Goal: Task Accomplishment & Management: Manage account settings

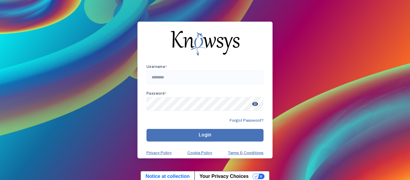
click at [74, 33] on div "Username * Password * visibility Forgot Password? Login Privacy Policy Cookie P…" at bounding box center [205, 90] width 410 height 180
click at [74, 34] on div "Username * Password * visibility Forgot Password? Login Privacy Policy Cookie P…" at bounding box center [205, 90] width 410 height 180
click at [74, 33] on div "Username * Password * visibility Forgot Password? Login Privacy Policy Cookie P…" at bounding box center [205, 90] width 410 height 180
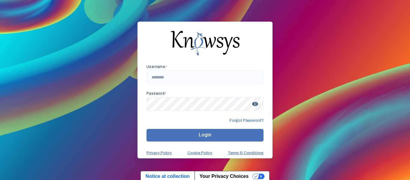
click at [74, 33] on div "Username * Password * visibility Forgot Password? Login Privacy Policy Cookie P…" at bounding box center [205, 90] width 410 height 180
click at [75, 33] on div "Username * Password * visibility Forgot Password? Login Privacy Policy Cookie P…" at bounding box center [205, 90] width 410 height 180
click at [74, 33] on div "Username * Password * visibility Forgot Password? Login Privacy Policy Cookie P…" at bounding box center [205, 90] width 410 height 180
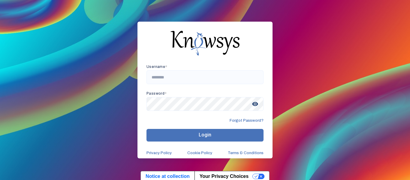
click at [74, 33] on div "Username * Password * visibility Forgot Password? Login Privacy Policy Cookie P…" at bounding box center [205, 90] width 410 height 180
click at [74, 32] on div "Username * Password * visibility Forgot Password? Login Privacy Policy Cookie P…" at bounding box center [205, 90] width 410 height 180
click at [74, 33] on div "Username * Password * visibility Forgot Password? Login Privacy Policy Cookie P…" at bounding box center [205, 90] width 410 height 180
click at [73, 33] on div "Username * Password * visibility Forgot Password? Login Privacy Policy Cookie P…" at bounding box center [205, 90] width 410 height 180
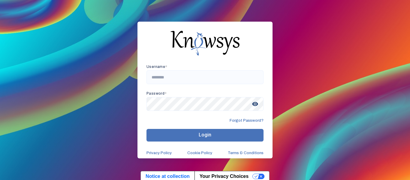
click at [74, 33] on div "Username * Password * visibility Forgot Password? Login Privacy Policy Cookie P…" at bounding box center [205, 90] width 410 height 180
click at [75, 33] on div "Username * Password * visibility Forgot Password? Login Privacy Policy Cookie P…" at bounding box center [205, 90] width 410 height 180
click at [73, 33] on div "Username * Password * visibility Forgot Password? Login Privacy Policy Cookie P…" at bounding box center [205, 90] width 410 height 180
click at [74, 33] on div "Username * Password * visibility Forgot Password? Login Privacy Policy Cookie P…" at bounding box center [205, 90] width 410 height 180
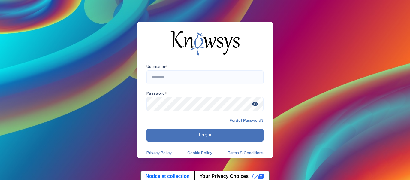
click at [74, 33] on div "Username * Password * visibility Forgot Password? Login Privacy Policy Cookie P…" at bounding box center [205, 90] width 410 height 180
click at [73, 33] on div "Username * Password * visibility Forgot Password? Login Privacy Policy Cookie P…" at bounding box center [205, 90] width 410 height 180
click at [74, 33] on div "Username * Password * visibility Forgot Password? Login Privacy Policy Cookie P…" at bounding box center [205, 90] width 410 height 180
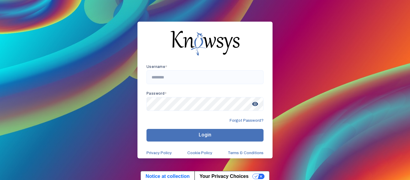
click at [74, 34] on div "Username * Password * visibility Forgot Password? Login Privacy Policy Cookie P…" at bounding box center [205, 90] width 410 height 180
click at [74, 33] on div "Username * Password * visibility Forgot Password? Login Privacy Policy Cookie P…" at bounding box center [205, 90] width 410 height 180
click at [73, 33] on div "Username * Password * visibility Forgot Password? Login Privacy Policy Cookie P…" at bounding box center [205, 90] width 410 height 180
click at [74, 33] on div "Username * Password * visibility Forgot Password? Login Privacy Policy Cookie P…" at bounding box center [205, 90] width 410 height 180
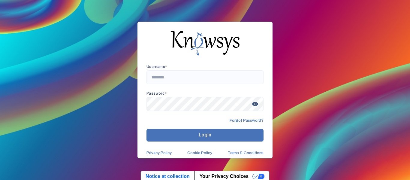
click at [74, 33] on div "Username * Password * visibility Forgot Password? Login Privacy Policy Cookie P…" at bounding box center [205, 90] width 410 height 180
click at [74, 34] on div "Username * Password * visibility Forgot Password? Login Privacy Policy Cookie P…" at bounding box center [205, 90] width 410 height 180
click at [74, 33] on div "Username * Password * visibility Forgot Password? Login Privacy Policy Cookie P…" at bounding box center [205, 90] width 410 height 180
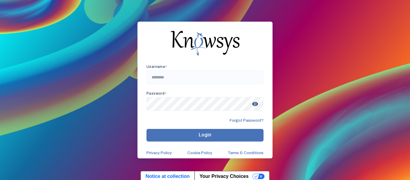
click at [75, 34] on div "Username * Password * visibility Forgot Password? Login Privacy Policy Cookie P…" at bounding box center [205, 90] width 410 height 180
click at [74, 33] on div "Username * Password * visibility Forgot Password? Login Privacy Policy Cookie P…" at bounding box center [205, 90] width 410 height 180
click at [73, 33] on div "Username * Password * visibility Forgot Password? Login Privacy Policy Cookie P…" at bounding box center [205, 90] width 410 height 180
click at [74, 33] on div "Username * Password * visibility Forgot Password? Login Privacy Policy Cookie P…" at bounding box center [205, 90] width 410 height 180
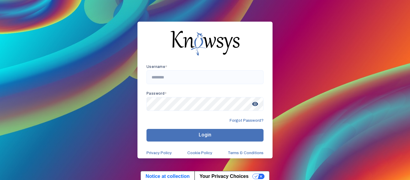
click at [73, 33] on div "Username * Password * visibility Forgot Password? Login Privacy Policy Cookie P…" at bounding box center [205, 90] width 410 height 180
click at [74, 33] on div "Username * Password * visibility Forgot Password? Login Privacy Policy Cookie P…" at bounding box center [205, 90] width 410 height 180
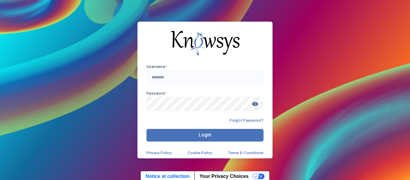
click at [74, 33] on div "Username * Password * visibility Forgot Password? Login Privacy Policy Cookie P…" at bounding box center [205, 90] width 410 height 180
click at [74, 32] on div "Username * Password * visibility Forgot Password? Login Privacy Policy Cookie P…" at bounding box center [205, 90] width 410 height 180
click at [74, 33] on div "Username * Password * visibility Forgot Password? Login Privacy Policy Cookie P…" at bounding box center [205, 90] width 410 height 180
click at [73, 33] on div "Username * Password * visibility Forgot Password? Login Privacy Policy Cookie P…" at bounding box center [205, 90] width 410 height 180
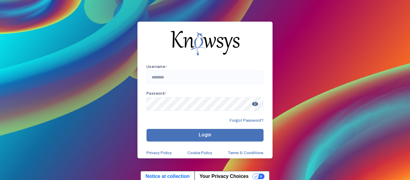
click at [74, 32] on div "Username * Password * visibility Forgot Password? Login Privacy Policy Cookie P…" at bounding box center [205, 90] width 410 height 180
click at [74, 33] on div "Username * Password * visibility Forgot Password? Login Privacy Policy Cookie P…" at bounding box center [205, 90] width 410 height 180
click at [75, 33] on div "Username * Password * visibility Forgot Password? Login Privacy Policy Cookie P…" at bounding box center [205, 90] width 410 height 180
click at [74, 33] on div "Username * Password * visibility Forgot Password? Login Privacy Policy Cookie P…" at bounding box center [205, 90] width 410 height 180
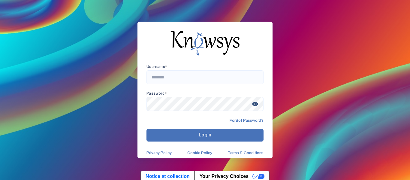
click at [74, 33] on div "Username * Password * visibility Forgot Password? Login Privacy Policy Cookie P…" at bounding box center [205, 90] width 410 height 180
click at [73, 33] on div "Username * Password * visibility Forgot Password? Login Privacy Policy Cookie P…" at bounding box center [205, 90] width 410 height 180
click at [74, 33] on div "Username * Password * visibility Forgot Password? Login Privacy Policy Cookie P…" at bounding box center [205, 90] width 410 height 180
click at [75, 32] on div "Username * Password * visibility Forgot Password? Login Privacy Policy Cookie P…" at bounding box center [205, 90] width 410 height 180
click at [74, 33] on div "Username * Password * visibility Forgot Password? Login Privacy Policy Cookie P…" at bounding box center [205, 90] width 410 height 180
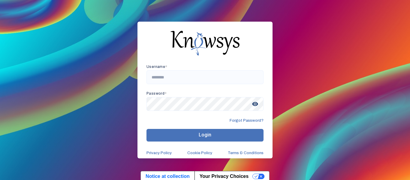
click at [74, 33] on div "Username * Password * visibility Forgot Password? Login Privacy Policy Cookie P…" at bounding box center [205, 90] width 410 height 180
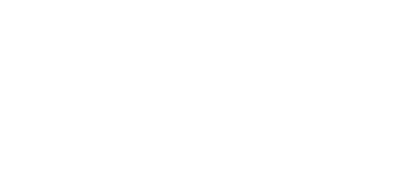
click at [74, 33] on body at bounding box center [205, 90] width 410 height 180
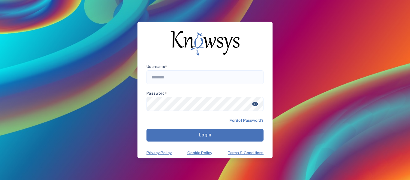
click at [75, 33] on div "Username * Password * visibility Forgot Password? Login Privacy Policy Cookie P…" at bounding box center [205, 90] width 410 height 180
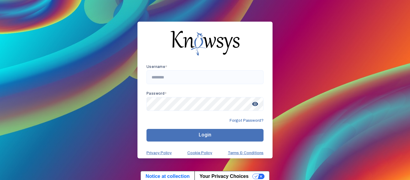
click at [74, 33] on div "Username * Password * visibility Forgot Password? Login Privacy Policy Cookie P…" at bounding box center [205, 90] width 410 height 180
click at [75, 34] on div "Username * Password * visibility Forgot Password? Login Privacy Policy Cookie P…" at bounding box center [205, 90] width 410 height 180
click at [74, 33] on div "Username * Password * visibility Forgot Password? Login Privacy Policy Cookie P…" at bounding box center [205, 90] width 410 height 180
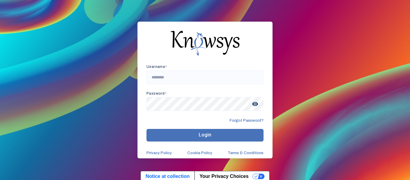
click at [74, 33] on div "Username * Password * visibility Forgot Password? Login Privacy Policy Cookie P…" at bounding box center [205, 90] width 410 height 180
click at [73, 32] on div "Username * Password * visibility Forgot Password? Login Privacy Policy Cookie P…" at bounding box center [205, 90] width 410 height 180
click at [74, 33] on div "Username * Password * visibility Forgot Password? Login Privacy Policy Cookie P…" at bounding box center [205, 90] width 410 height 180
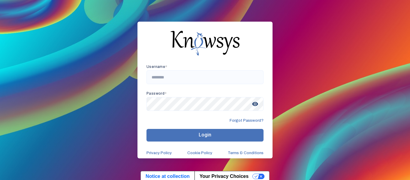
click at [73, 33] on div "Username * Password * visibility Forgot Password? Login Privacy Policy Cookie P…" at bounding box center [205, 90] width 410 height 180
click at [74, 33] on div "Username * Password * visibility Forgot Password? Login Privacy Policy Cookie P…" at bounding box center [205, 90] width 410 height 180
click at [74, 32] on div "Username * Password * visibility Forgot Password? Login Privacy Policy Cookie P…" at bounding box center [205, 90] width 410 height 180
click at [74, 33] on div "Username * Password * visibility Forgot Password? Login Privacy Policy Cookie P…" at bounding box center [205, 90] width 410 height 180
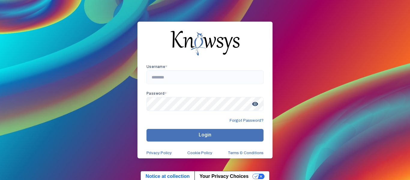
click at [74, 33] on div "Username * Password * visibility Forgot Password? Login Privacy Policy Cookie P…" at bounding box center [205, 90] width 410 height 180
click at [74, 32] on div "Username * Password * visibility Forgot Password? Login Privacy Policy Cookie P…" at bounding box center [205, 90] width 410 height 180
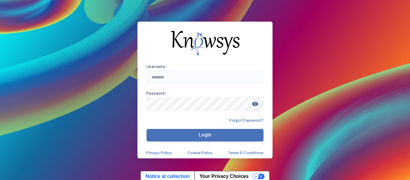
click at [75, 33] on div "Username * Password * visibility Forgot Password? Login Privacy Policy Cookie P…" at bounding box center [205, 90] width 410 height 180
click at [74, 33] on div "Username * Password * visibility Forgot Password? Login Privacy Policy Cookie P…" at bounding box center [205, 90] width 410 height 180
click at [74, 34] on div "Username * Password * visibility Forgot Password? Login Privacy Policy Cookie P…" at bounding box center [205, 90] width 410 height 180
click at [74, 33] on div "Username * Password * visibility Forgot Password? Login Privacy Policy Cookie P…" at bounding box center [205, 90] width 410 height 180
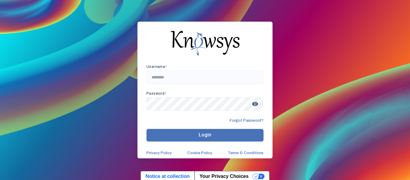
click at [74, 33] on div "Username * Password * visibility Forgot Password? Login Privacy Policy Cookie P…" at bounding box center [205, 90] width 410 height 180
click at [73, 33] on div "Username * Password * visibility Forgot Password? Login Privacy Policy Cookie P…" at bounding box center [205, 90] width 410 height 180
click at [74, 33] on div "Username * Password * visibility Forgot Password? Login Privacy Policy Cookie P…" at bounding box center [205, 90] width 410 height 180
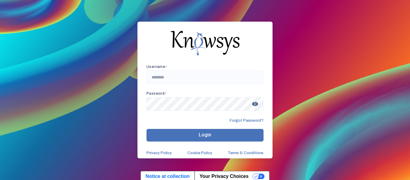
click at [74, 33] on div "Username * Password * visibility Forgot Password? Login Privacy Policy Cookie P…" at bounding box center [205, 90] width 410 height 180
click at [74, 34] on div "Username * Password * visibility Forgot Password? Login Privacy Policy Cookie P…" at bounding box center [205, 90] width 410 height 180
click at [74, 33] on div "Username * Password * visibility Forgot Password? Login Privacy Policy Cookie P…" at bounding box center [205, 90] width 410 height 180
click at [75, 33] on div "Username * Password * visibility Forgot Password? Login Privacy Policy Cookie P…" at bounding box center [205, 90] width 410 height 180
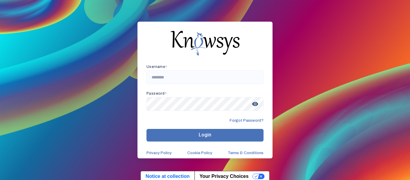
click at [74, 33] on div "Username * Password * visibility Forgot Password? Login Privacy Policy Cookie P…" at bounding box center [205, 90] width 410 height 180
click at [75, 33] on div "Username * Password * visibility Forgot Password? Login Privacy Policy Cookie P…" at bounding box center [205, 90] width 410 height 180
click at [74, 33] on div "Username * Password * visibility Forgot Password? Login Privacy Policy Cookie P…" at bounding box center [205, 90] width 410 height 180
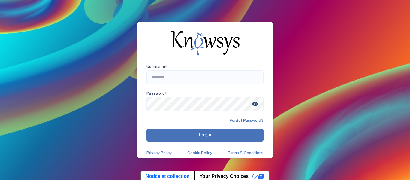
click at [74, 33] on div "Username * Password * visibility Forgot Password? Login Privacy Policy Cookie P…" at bounding box center [205, 90] width 410 height 180
click at [73, 33] on div "Username * Password * visibility Forgot Password? Login Privacy Policy Cookie P…" at bounding box center [205, 90] width 410 height 180
click at [74, 33] on div "Username * Password * visibility Forgot Password? Login Privacy Policy Cookie P…" at bounding box center [205, 90] width 410 height 180
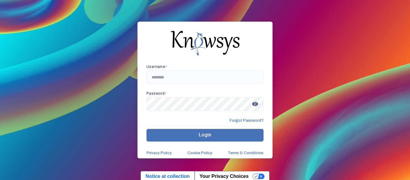
click at [74, 33] on div "Username * Password * visibility Forgot Password? Login Privacy Policy Cookie P…" at bounding box center [205, 90] width 410 height 180
click at [75, 33] on div "Username * Password * visibility Forgot Password? Login Privacy Policy Cookie P…" at bounding box center [205, 90] width 410 height 180
click at [74, 33] on div "Username * Password * visibility Forgot Password? Login Privacy Policy Cookie P…" at bounding box center [205, 90] width 410 height 180
click at [74, 32] on div "Username * Password * visibility Forgot Password? Login Privacy Policy Cookie P…" at bounding box center [205, 90] width 410 height 180
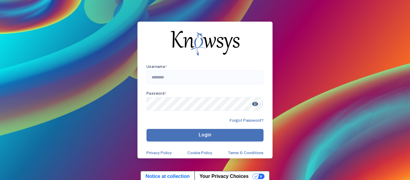
click at [74, 32] on div "Username * Password * visibility Forgot Password? Login Privacy Policy Cookie P…" at bounding box center [205, 90] width 410 height 180
click at [73, 33] on div "Username * Password * visibility Forgot Password? Login Privacy Policy Cookie P…" at bounding box center [205, 90] width 410 height 180
click at [74, 33] on div "Username * Password * visibility Forgot Password? Login Privacy Policy Cookie P…" at bounding box center [205, 90] width 410 height 180
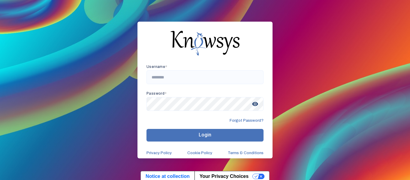
click at [74, 33] on div "Username * Password * visibility Forgot Password? Login Privacy Policy Cookie P…" at bounding box center [205, 90] width 410 height 180
click at [74, 34] on div "Username * Password * visibility Forgot Password? Login Privacy Policy Cookie P…" at bounding box center [205, 90] width 410 height 180
click at [75, 33] on div "Username * Password * visibility Forgot Password? Login Privacy Policy Cookie P…" at bounding box center [205, 90] width 410 height 180
click at [73, 33] on div "Username * Password * visibility Forgot Password? Login Privacy Policy Cookie P…" at bounding box center [205, 90] width 410 height 180
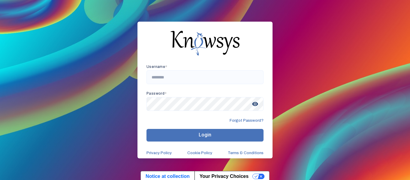
click at [74, 33] on div "Username * Password * visibility Forgot Password? Login Privacy Policy Cookie P…" at bounding box center [205, 90] width 410 height 180
click at [73, 33] on div "Username * Password * visibility Forgot Password? Login Privacy Policy Cookie P…" at bounding box center [205, 90] width 410 height 180
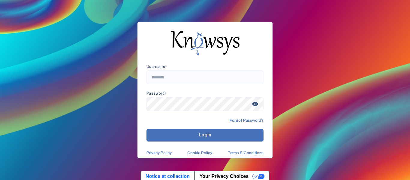
click at [74, 33] on div "Username * Password * visibility Forgot Password? Login Privacy Policy Cookie P…" at bounding box center [205, 90] width 410 height 180
click at [73, 33] on div "Username * Password * visibility Forgot Password? Login Privacy Policy Cookie P…" at bounding box center [205, 90] width 410 height 180
click at [74, 33] on div "Username * Password * visibility Forgot Password? Login Privacy Policy Cookie P…" at bounding box center [205, 90] width 410 height 180
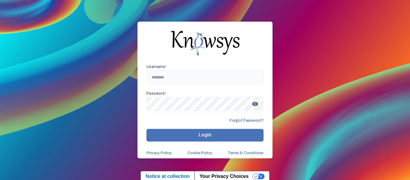
click at [73, 33] on div "Username * Password * visibility Forgot Password? Login Privacy Policy Cookie P…" at bounding box center [205, 90] width 410 height 180
click at [74, 33] on div "Username * Password * visibility Forgot Password? Login Privacy Policy Cookie P…" at bounding box center [205, 90] width 410 height 180
click at [73, 33] on div "Username * Password * visibility Forgot Password? Login Privacy Policy Cookie P…" at bounding box center [205, 90] width 410 height 180
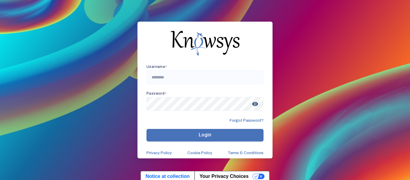
click at [75, 33] on div "Username * Password * visibility Forgot Password? Login Privacy Policy Cookie P…" at bounding box center [205, 90] width 410 height 180
click at [74, 33] on div "Username * Password * visibility Forgot Password? Login Privacy Policy Cookie P…" at bounding box center [205, 90] width 410 height 180
click at [74, 32] on div "Username * Password * visibility Forgot Password? Login Privacy Policy Cookie P…" at bounding box center [205, 90] width 410 height 180
click at [74, 33] on div "Username * Password * visibility Forgot Password? Login Privacy Policy Cookie P…" at bounding box center [205, 90] width 410 height 180
click at [74, 32] on div "Username * Password * visibility Forgot Password? Login Privacy Policy Cookie P…" at bounding box center [205, 90] width 410 height 180
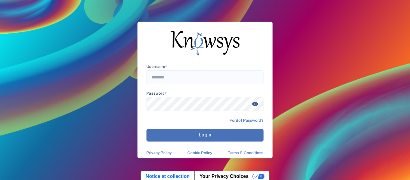
click at [74, 33] on div "Username * Password * visibility Forgot Password? Login Privacy Policy Cookie P…" at bounding box center [205, 90] width 410 height 180
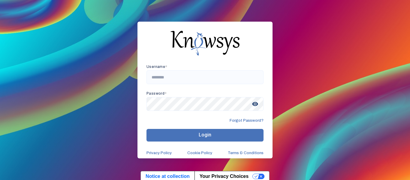
click at [74, 33] on div "Username * Password * visibility Forgot Password? Login Privacy Policy Cookie P…" at bounding box center [205, 90] width 410 height 180
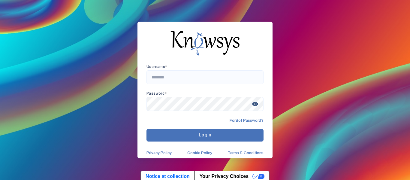
click at [74, 33] on div "Username * Password * visibility Forgot Password? Login Privacy Policy Cookie P…" at bounding box center [205, 90] width 410 height 180
click at [73, 33] on div "Username * Password * visibility Forgot Password? Login Privacy Policy Cookie P…" at bounding box center [205, 90] width 410 height 180
click at [74, 33] on div "Username * Password * visibility Forgot Password? Login Privacy Policy Cookie P…" at bounding box center [205, 90] width 410 height 180
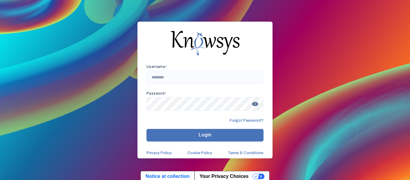
click at [74, 33] on div "Username * Password * visibility Forgot Password? Login Privacy Policy Cookie P…" at bounding box center [205, 90] width 410 height 180
click at [73, 33] on div "Username * Password * visibility Forgot Password? Login Privacy Policy Cookie P…" at bounding box center [205, 90] width 410 height 180
click at [74, 33] on div "Username * Password * visibility Forgot Password? Login Privacy Policy Cookie P…" at bounding box center [205, 90] width 410 height 180
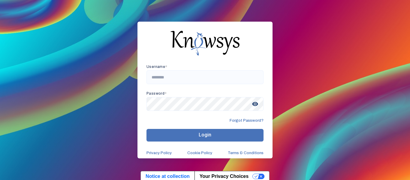
click at [74, 33] on div "Username * Password * visibility Forgot Password? Login Privacy Policy Cookie P…" at bounding box center [205, 90] width 410 height 180
